Goal: Task Accomplishment & Management: Use online tool/utility

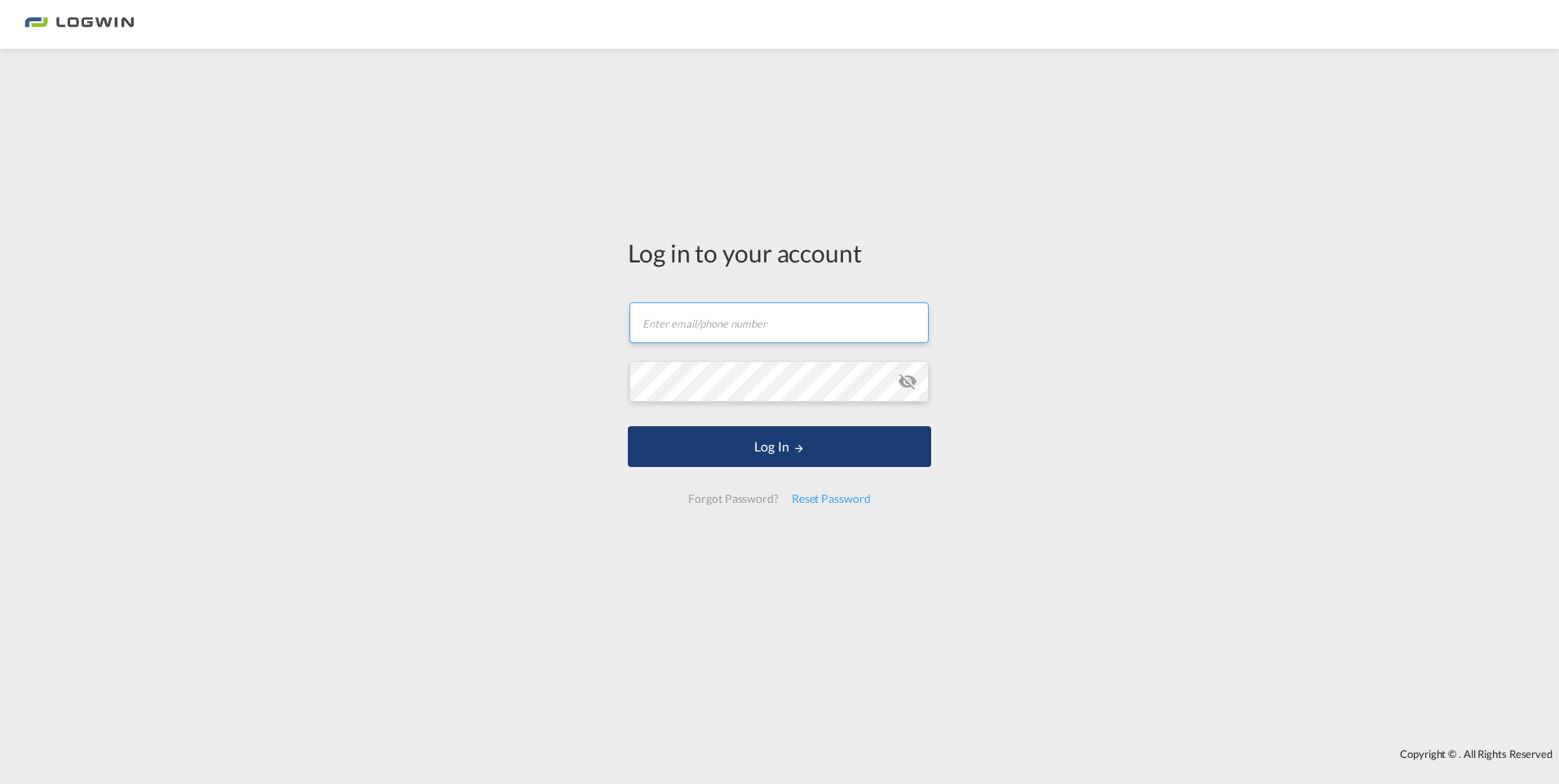
type input "[EMAIL_ADDRESS][PERSON_NAME][DOMAIN_NAME]"
click at [811, 440] on button "Log In" at bounding box center [779, 446] width 303 height 40
